Goal: Find specific page/section: Find specific page/section

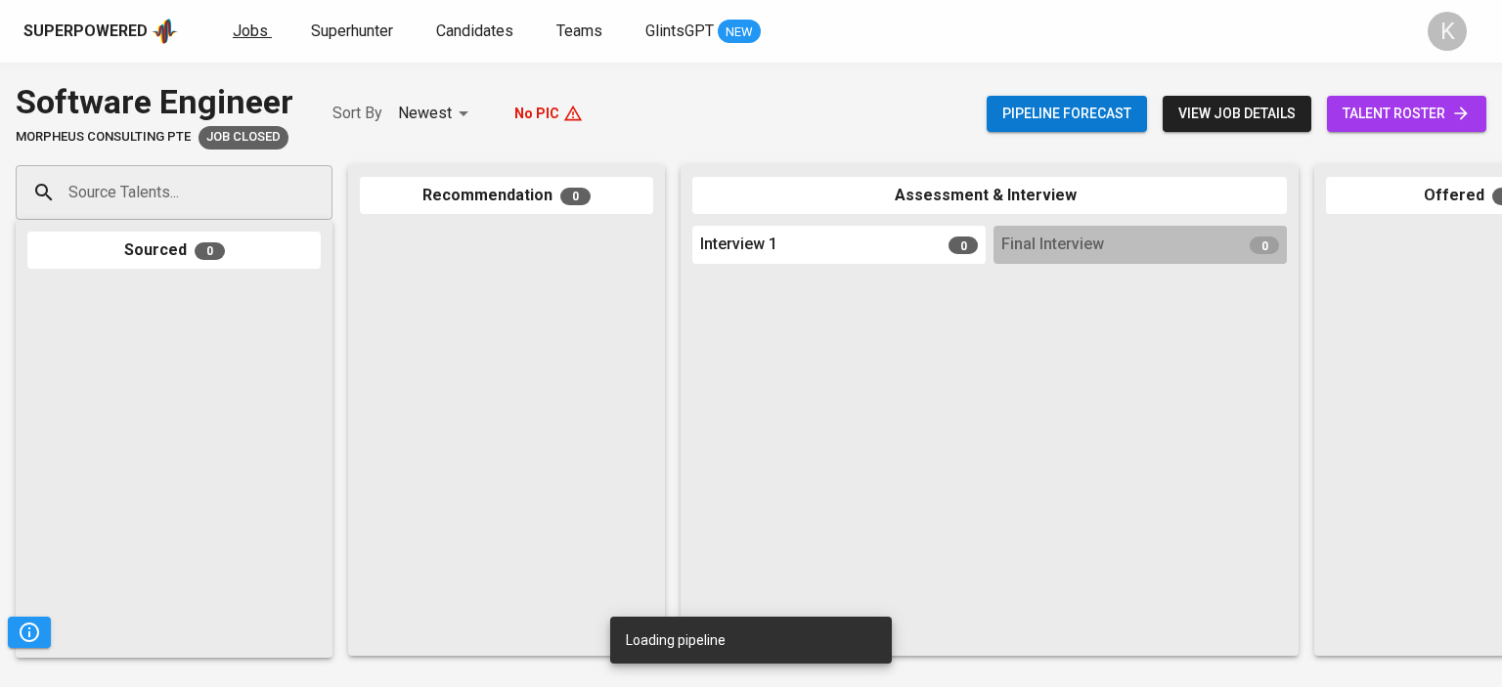
click at [259, 35] on span "Jobs" at bounding box center [250, 31] width 35 height 19
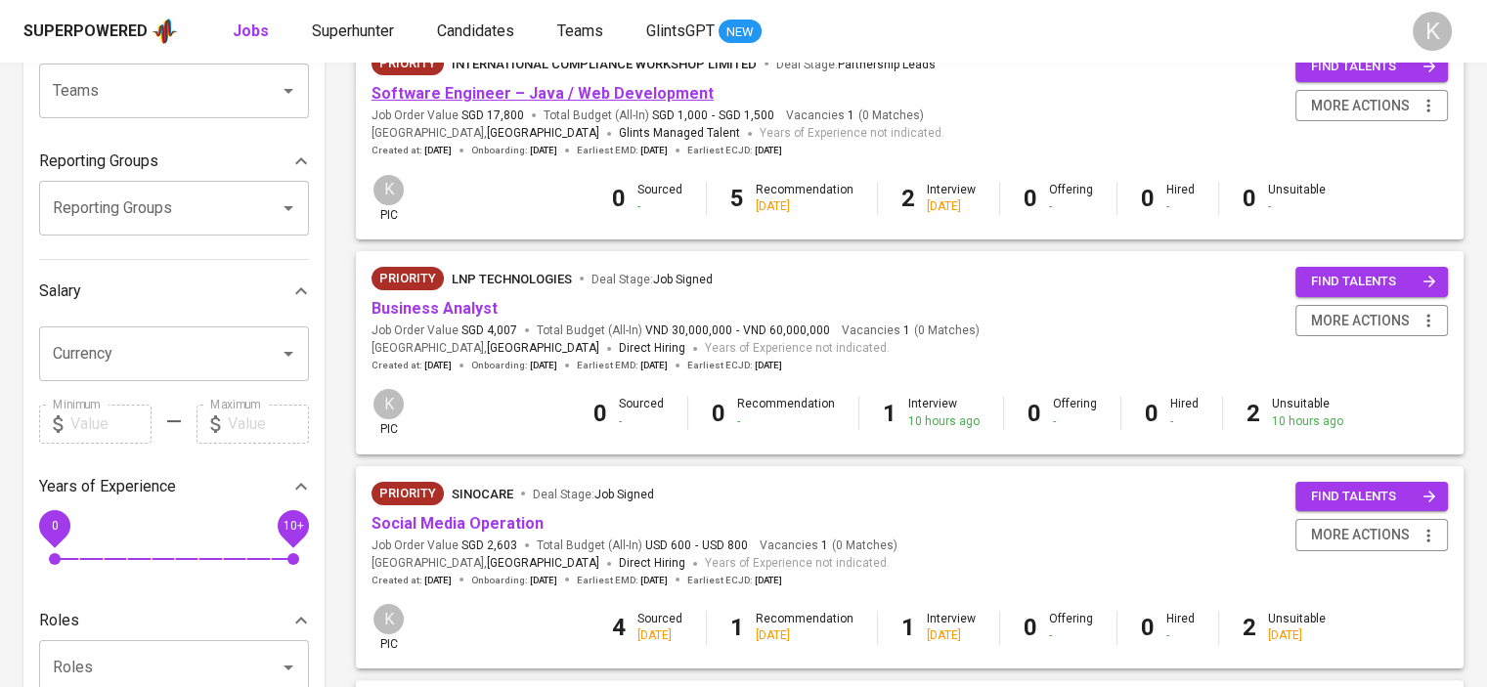
scroll to position [293, 0]
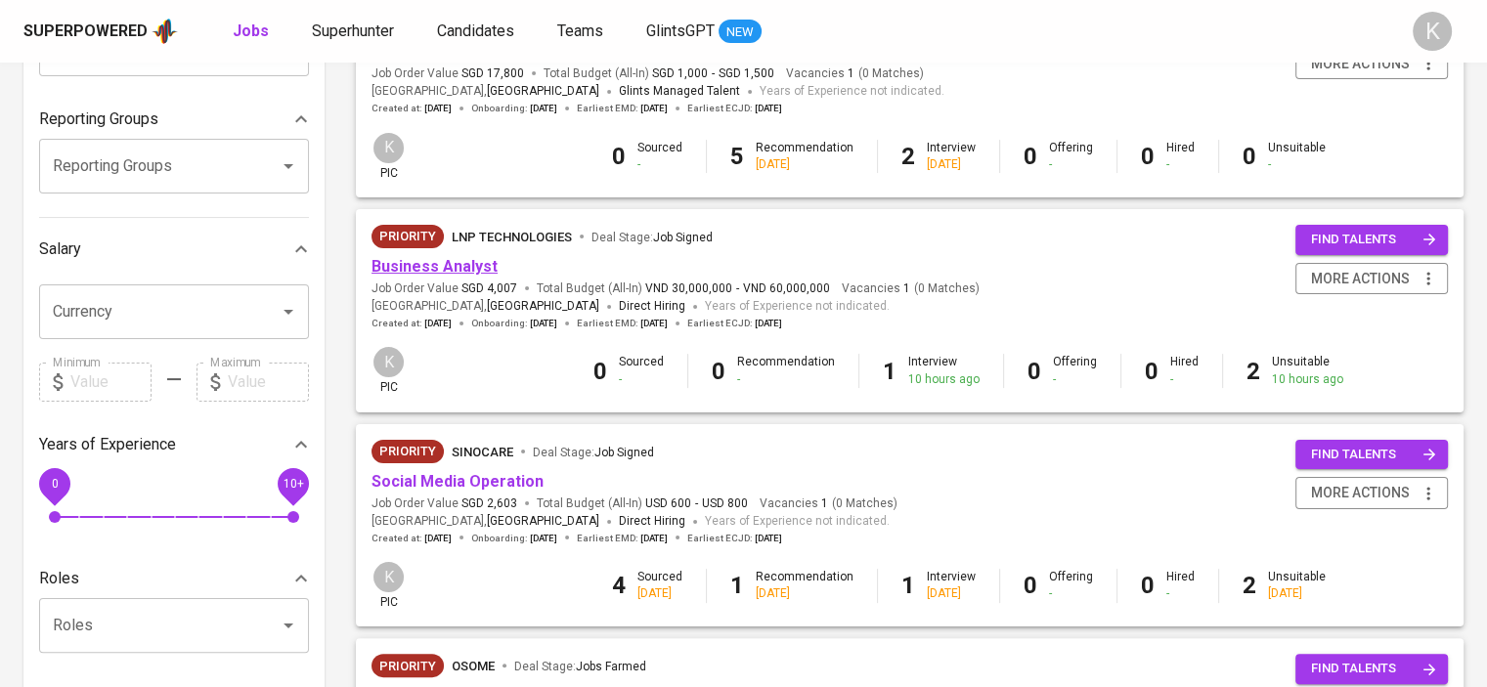
click at [454, 265] on link "Business Analyst" at bounding box center [435, 266] width 126 height 19
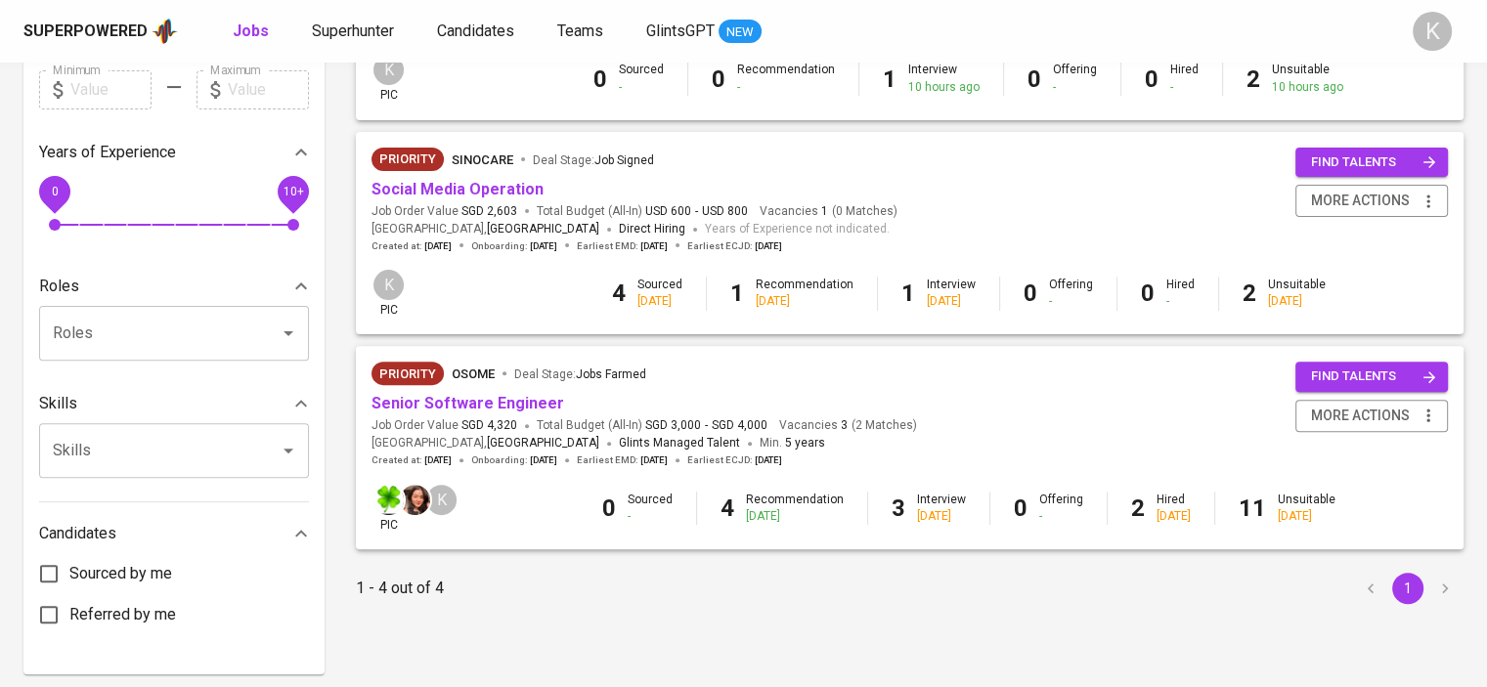
scroll to position [587, 0]
click at [427, 408] on link "Senior Software Engineer" at bounding box center [468, 402] width 193 height 19
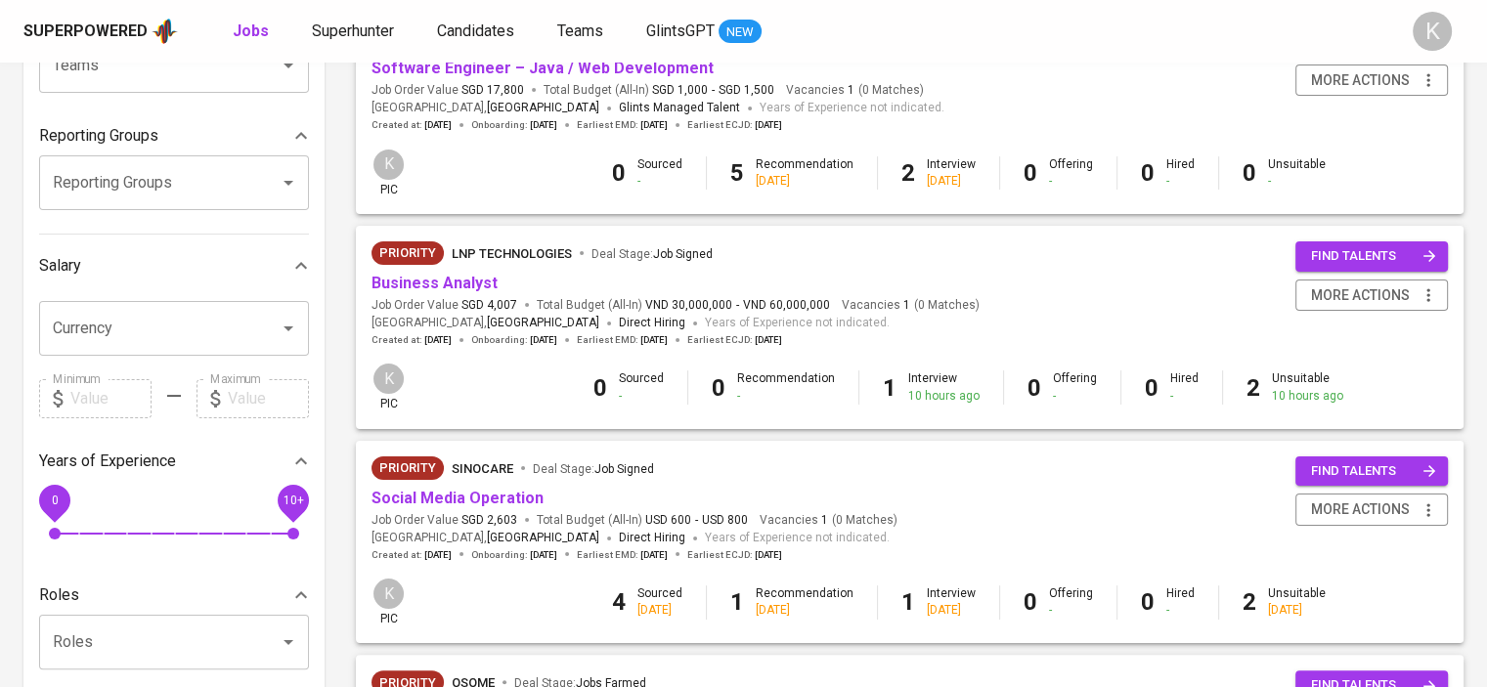
scroll to position [489, 0]
